Goal: Obtain resource: Download file/media

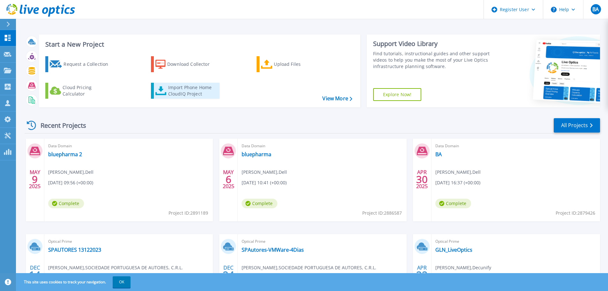
click at [183, 88] on div "Import Phone Home CloudIQ Project" at bounding box center [193, 90] width 50 height 13
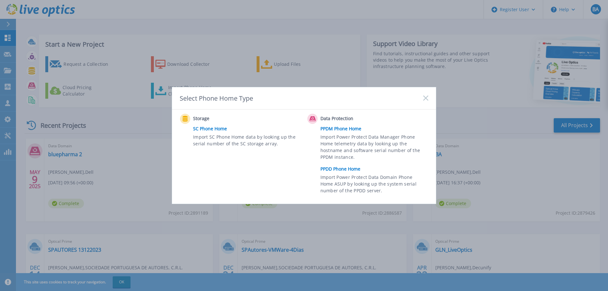
click at [332, 168] on link "PPDD Phone Home" at bounding box center [375, 169] width 111 height 10
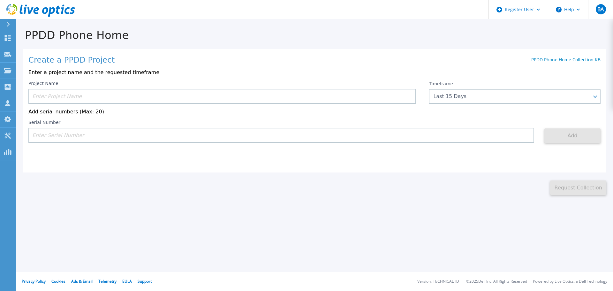
paste input "CKM01210705162"
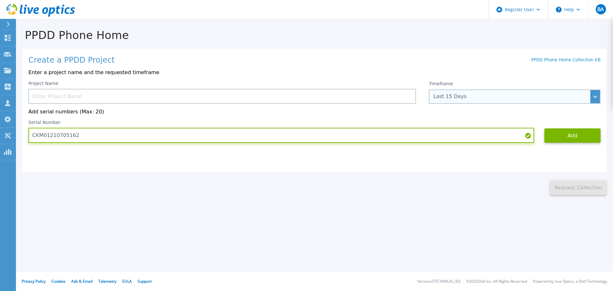
type input "CKM01210705162"
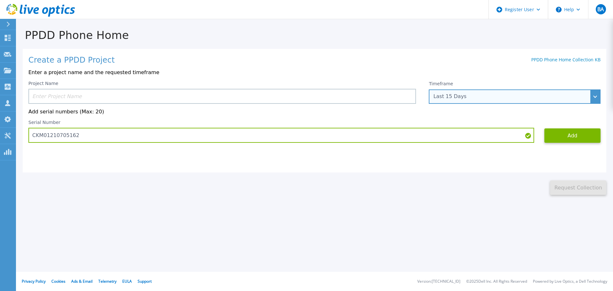
click at [594, 95] on div "Last 15 Days" at bounding box center [515, 96] width 172 height 14
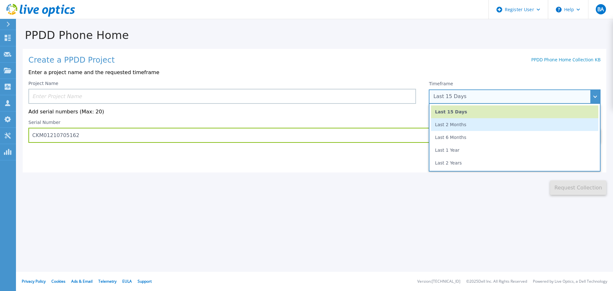
click at [465, 128] on li "Last 2 Months" at bounding box center [514, 124] width 167 height 13
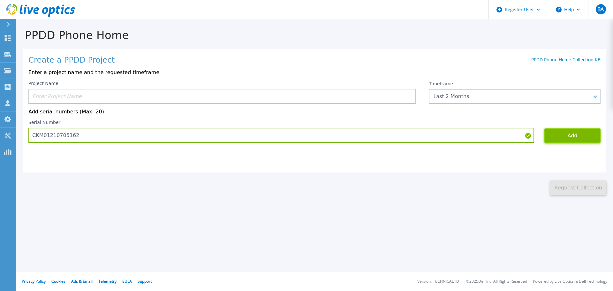
click at [571, 135] on button "Add" at bounding box center [572, 135] width 56 height 14
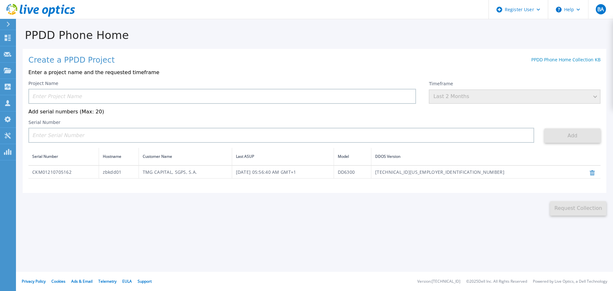
click at [175, 174] on td "TMG CAPITAL, SGPS, S.A." at bounding box center [184, 171] width 93 height 13
click at [58, 173] on td "CKM01210705162" at bounding box center [63, 171] width 70 height 13
click at [62, 175] on td "CKM01210705162" at bounding box center [63, 171] width 70 height 13
click at [198, 172] on td "TMG CAPITAL, SGPS, S.A." at bounding box center [184, 171] width 93 height 13
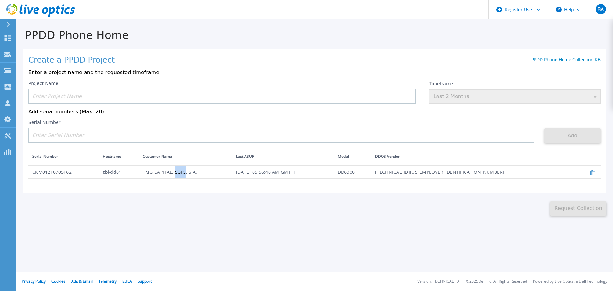
click at [198, 172] on td "TMG CAPITAL, SGPS, S.A." at bounding box center [184, 171] width 93 height 13
click at [500, 172] on td "[TECHNICAL_ID][US_EMPLOYER_IDENTIFICATION_NUMBER]" at bounding box center [473, 171] width 205 height 13
click at [522, 172] on td "[TECHNICAL_ID][US_EMPLOYER_IDENTIFICATION_NUMBER]" at bounding box center [473, 171] width 205 height 13
click at [371, 173] on td "DD6300" at bounding box center [351, 171] width 37 height 13
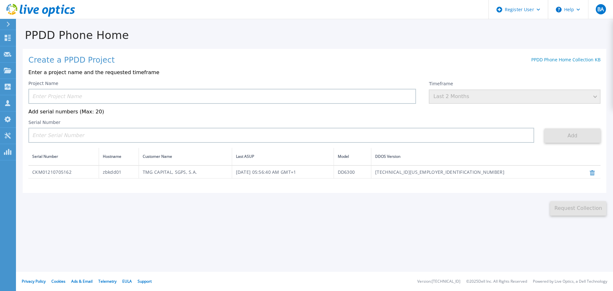
click at [371, 174] on td "DD6300" at bounding box center [351, 171] width 37 height 13
click at [333, 174] on td "Thu, Sep 04, 2025, 05:56:40 AM GMT+1" at bounding box center [283, 171] width 102 height 13
click at [302, 172] on td "Thu, Sep 04, 2025, 05:56:40 AM GMT+1" at bounding box center [283, 171] width 102 height 13
click at [582, 218] on div "PPDD Phone Home Create a PPDD Project PPDD Phone Home Collection KB Enter a pro…" at bounding box center [306, 145] width 613 height 291
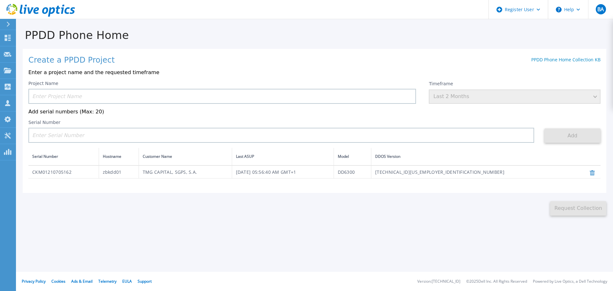
click at [58, 175] on td "CKM01210705162" at bounding box center [63, 171] width 70 height 13
click at [30, 173] on td "CKM01210705162" at bounding box center [63, 171] width 70 height 13
click at [45, 174] on td "CKM01210705162" at bounding box center [63, 171] width 70 height 13
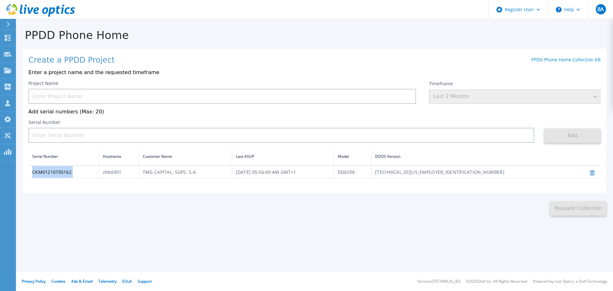
click at [45, 174] on td "CKM01210705162" at bounding box center [63, 171] width 70 height 13
click at [93, 94] on input at bounding box center [221, 96] width 387 height 15
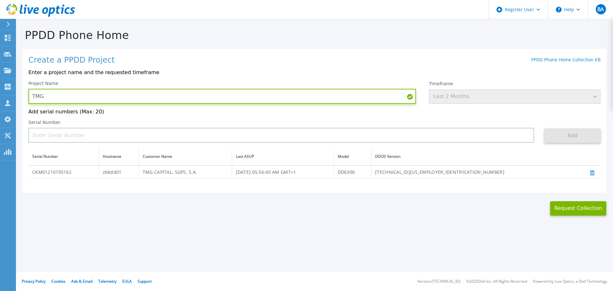
paste input "CKM01210705162"
click at [45, 99] on input "TMG CKM01210705162 - STATUS 09-2025" at bounding box center [221, 96] width 387 height 15
type input "TMG DD6300 CKM01210705162 - STATUS 09-2025"
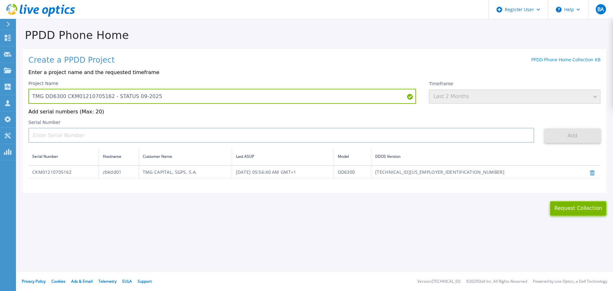
click at [569, 211] on button "Request Collection" at bounding box center [578, 208] width 56 height 14
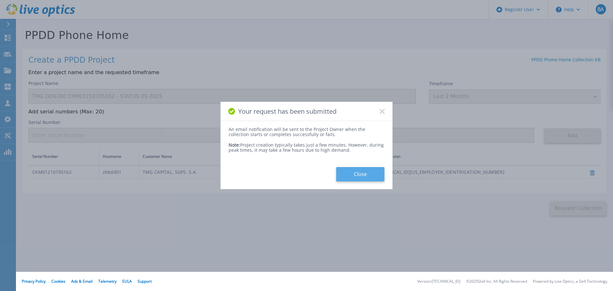
click at [361, 177] on button "Close" at bounding box center [360, 174] width 48 height 14
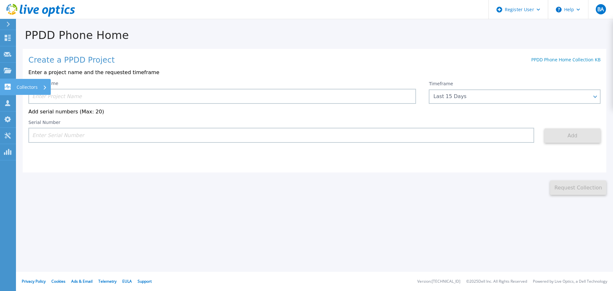
click at [22, 86] on p "Collectors" at bounding box center [27, 87] width 21 height 17
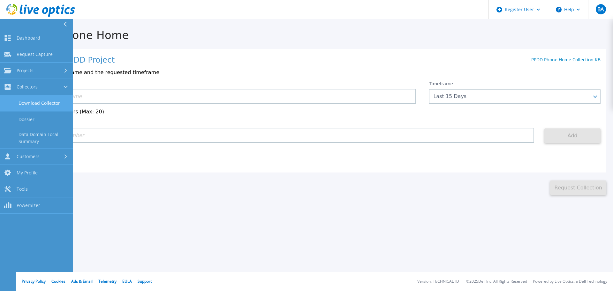
click at [31, 103] on link "Download Collector" at bounding box center [36, 103] width 73 height 16
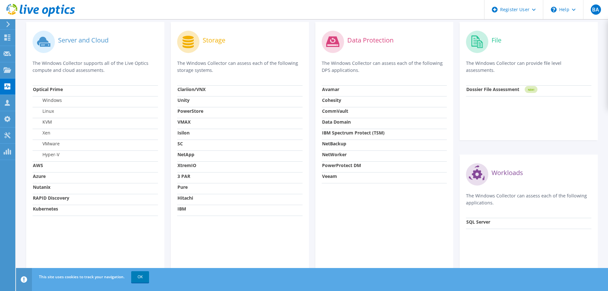
scroll to position [206, 0]
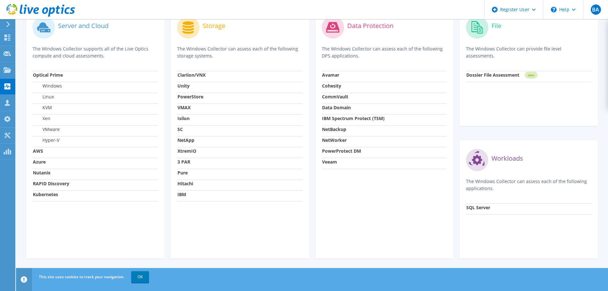
click at [184, 97] on strong "PowerStore" at bounding box center [190, 97] width 26 height 6
click at [185, 97] on strong "PowerStore" at bounding box center [190, 97] width 26 height 6
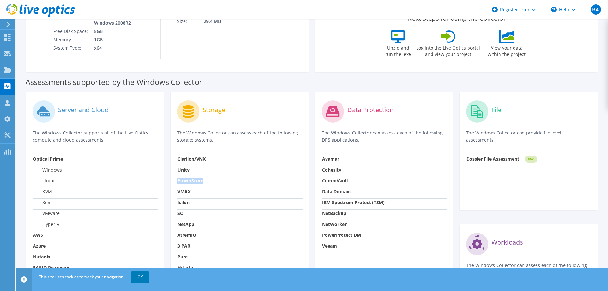
scroll to position [78, 0]
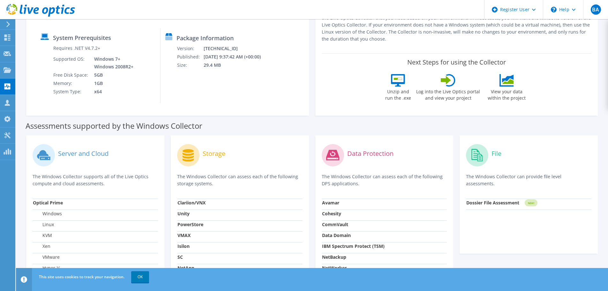
click at [197, 156] on circle at bounding box center [188, 155] width 22 height 22
click at [212, 155] on label "Storage" at bounding box center [214, 153] width 23 height 6
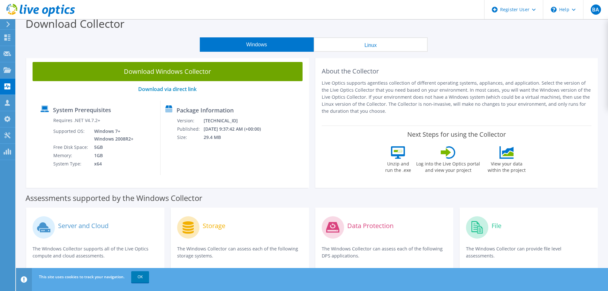
scroll to position [0, 0]
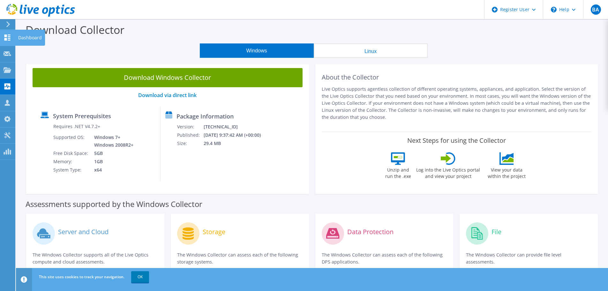
click at [11, 38] on icon at bounding box center [8, 37] width 8 height 6
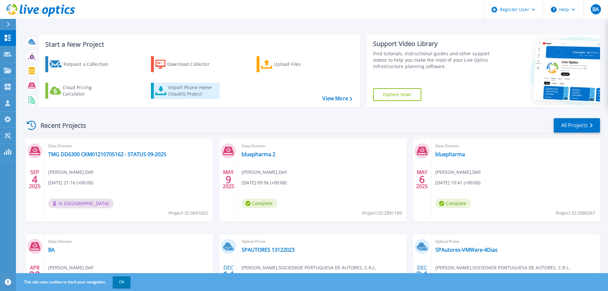
click at [188, 87] on div "Import Phone Home CloudIQ Project" at bounding box center [193, 90] width 50 height 13
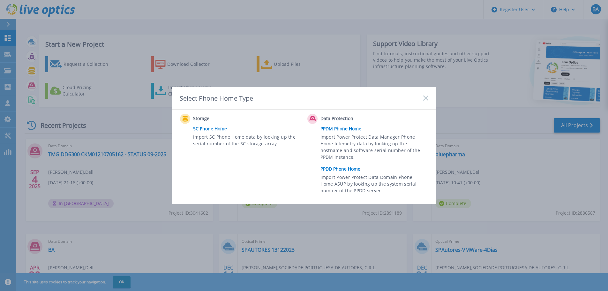
click at [207, 129] on link "SC Phone Home" at bounding box center [248, 129] width 111 height 10
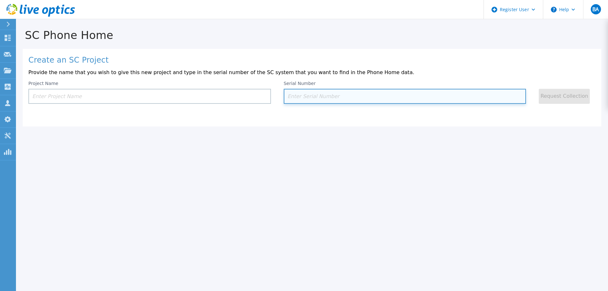
click at [299, 97] on input at bounding box center [405, 96] width 243 height 15
paste input "1FL4L83"
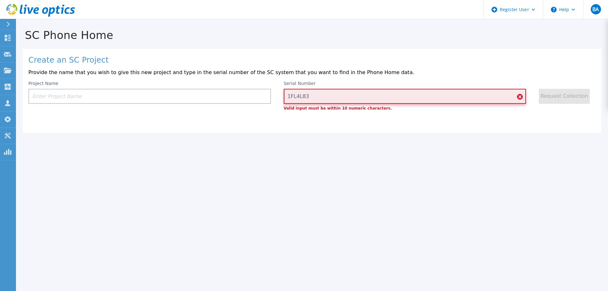
click at [311, 98] on input "1FL4L83" at bounding box center [405, 96] width 243 height 15
drag, startPoint x: 323, startPoint y: 97, endPoint x: 286, endPoint y: 97, distance: 36.4
click at [286, 97] on input "1FL4L83" at bounding box center [405, 96] width 243 height 15
type input "1FL4L83"
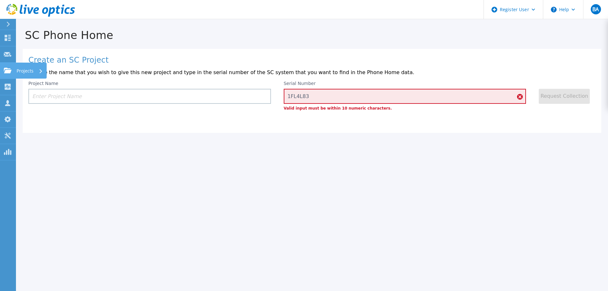
click at [26, 71] on p "Projects" at bounding box center [25, 71] width 17 height 17
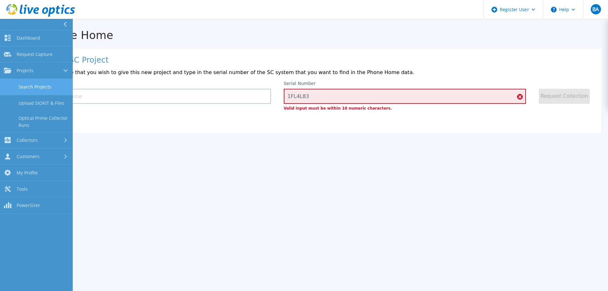
click at [31, 87] on link "Search Projects" at bounding box center [36, 87] width 73 height 16
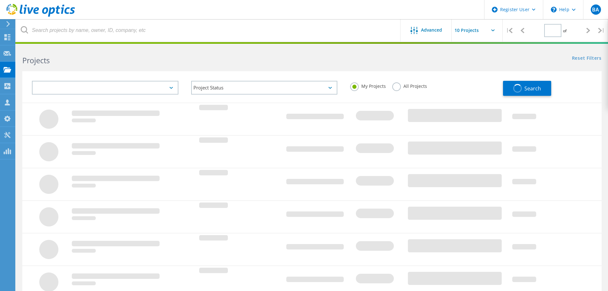
type input "1"
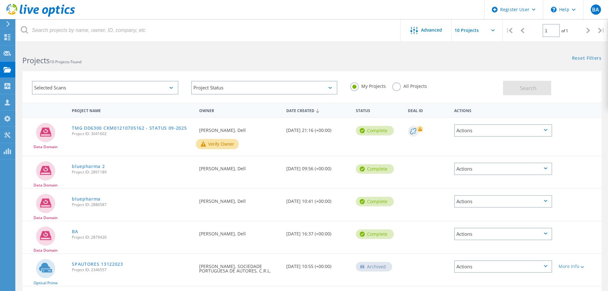
click at [419, 130] on icon at bounding box center [420, 129] width 4 height 4
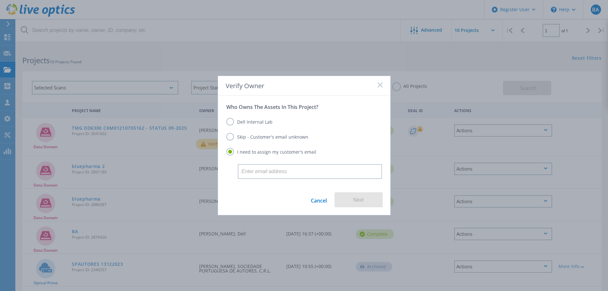
click at [380, 84] on icon at bounding box center [380, 84] width 5 height 5
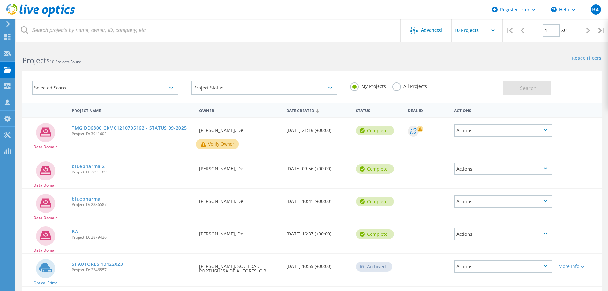
click at [119, 127] on link "TMG DD6300 CKM01210705162 - STATUS 09-2025" at bounding box center [129, 128] width 115 height 4
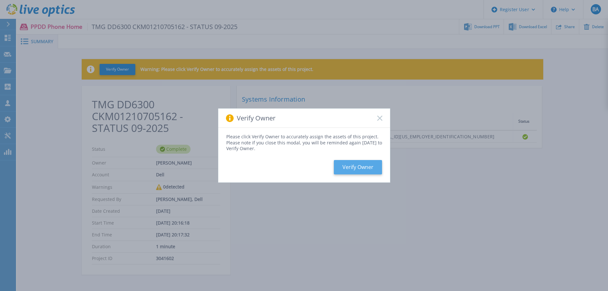
click at [353, 166] on button "Verify Owner" at bounding box center [358, 167] width 48 height 14
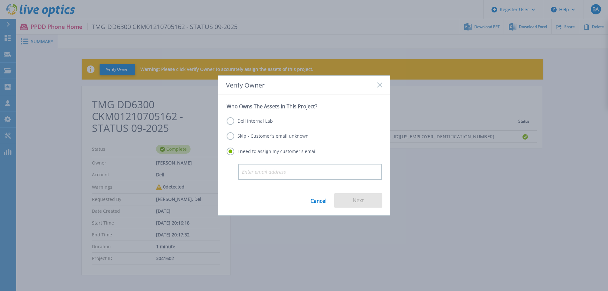
click at [233, 118] on label "Dell Internal Lab" at bounding box center [250, 121] width 46 height 8
click at [0, 0] on input "Dell Internal Lab" at bounding box center [0, 0] width 0 height 0
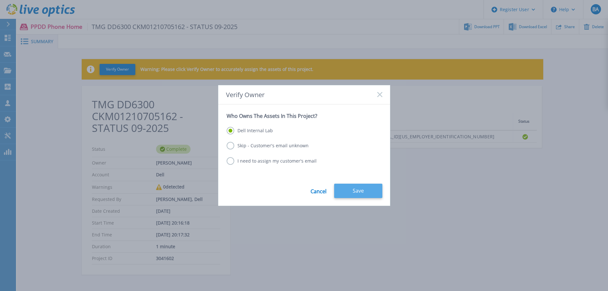
click at [361, 191] on button "Save" at bounding box center [358, 190] width 48 height 14
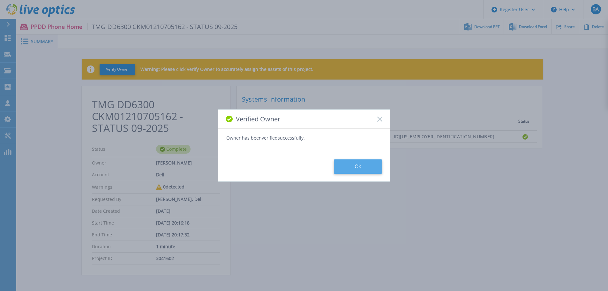
click at [353, 167] on button "Ok" at bounding box center [358, 166] width 48 height 14
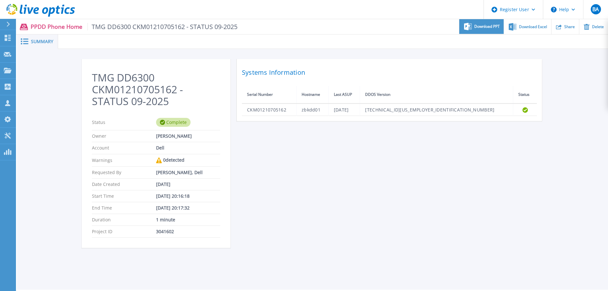
click at [483, 26] on span "Download PPT" at bounding box center [487, 27] width 26 height 4
click at [153, 89] on h2 "TMG DD6300 CKM01210705162 - STATUS 09-2025" at bounding box center [156, 89] width 128 height 35
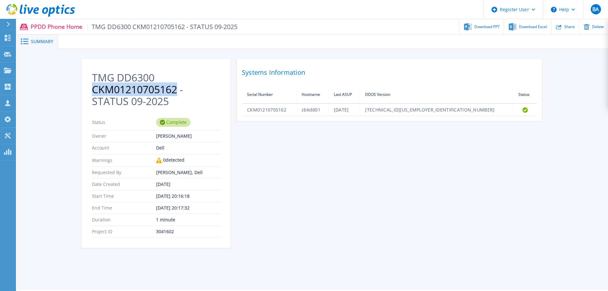
copy h2 "CKM01210705162"
